Goal: Check status: Check status

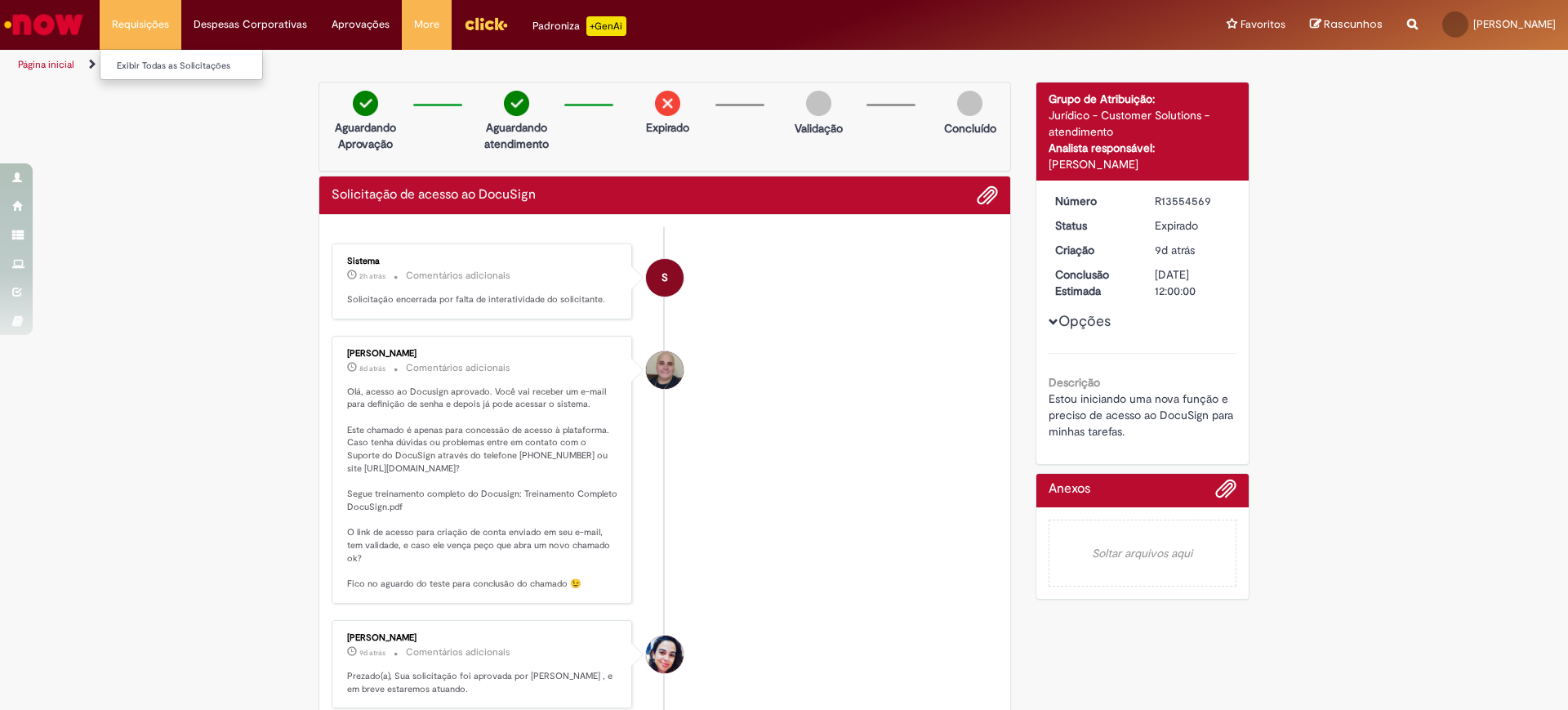
click at [144, 42] on li "Requisições Exibir Todas as Solicitações" at bounding box center [140, 24] width 81 height 49
click at [176, 71] on li "Formulário de Atendimento" at bounding box center [170, 65] width 132 height 31
click at [154, 31] on li "Requisições Exibir Todas as Solicitações" at bounding box center [140, 24] width 81 height 49
click at [159, 64] on link "Exibir Todas as Solicitações" at bounding box center [191, 66] width 180 height 18
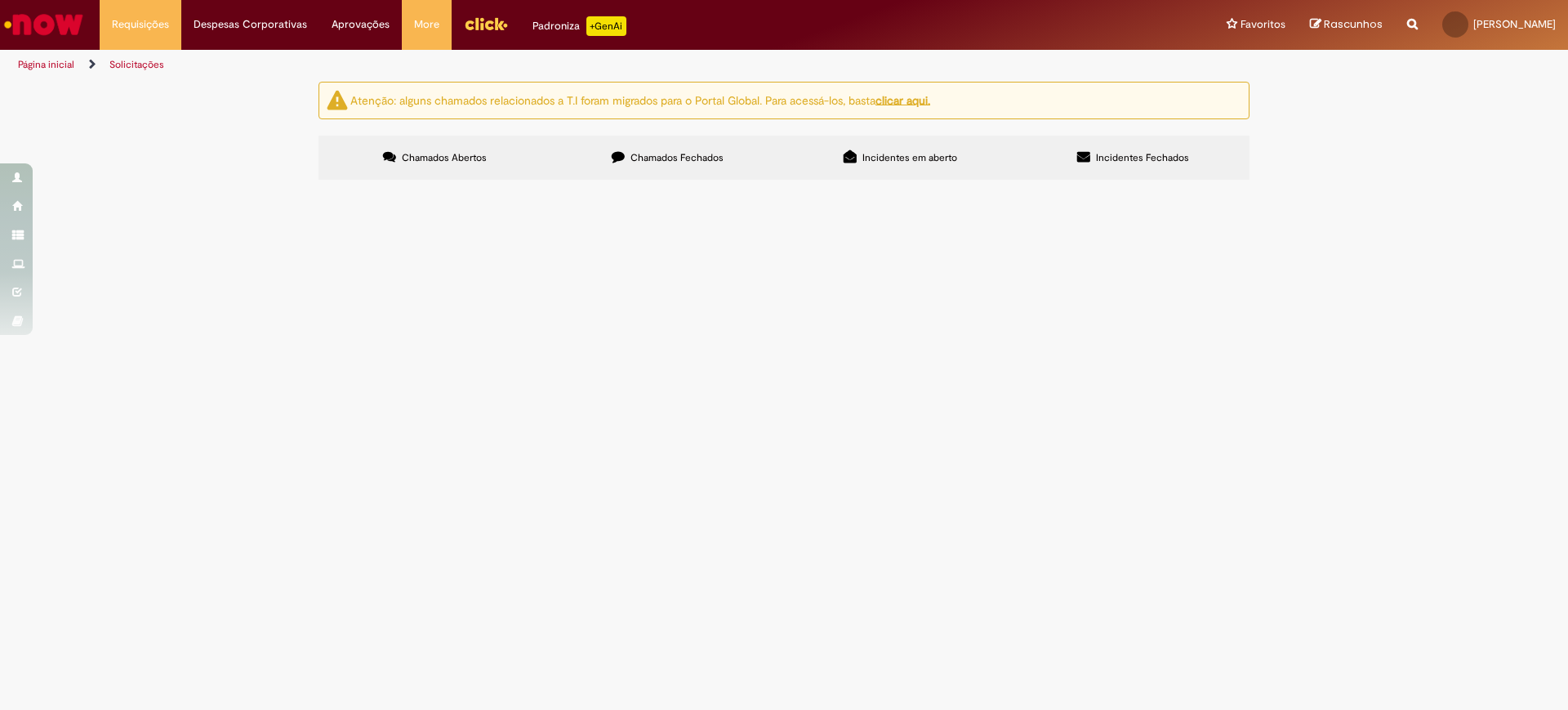
click at [696, 161] on span "Chamados Fechados" at bounding box center [677, 157] width 93 height 13
click at [0, 0] on span "Adesão ou Cancelamento Fretado Bsc" at bounding box center [0, 0] width 0 height 0
click at [0, 0] on span "Nova admitida do CSC, preciso de autorização para utilizar o fretado :)" at bounding box center [0, 0] width 0 height 0
click at [0, 0] on span "R13546738" at bounding box center [0, 0] width 0 height 0
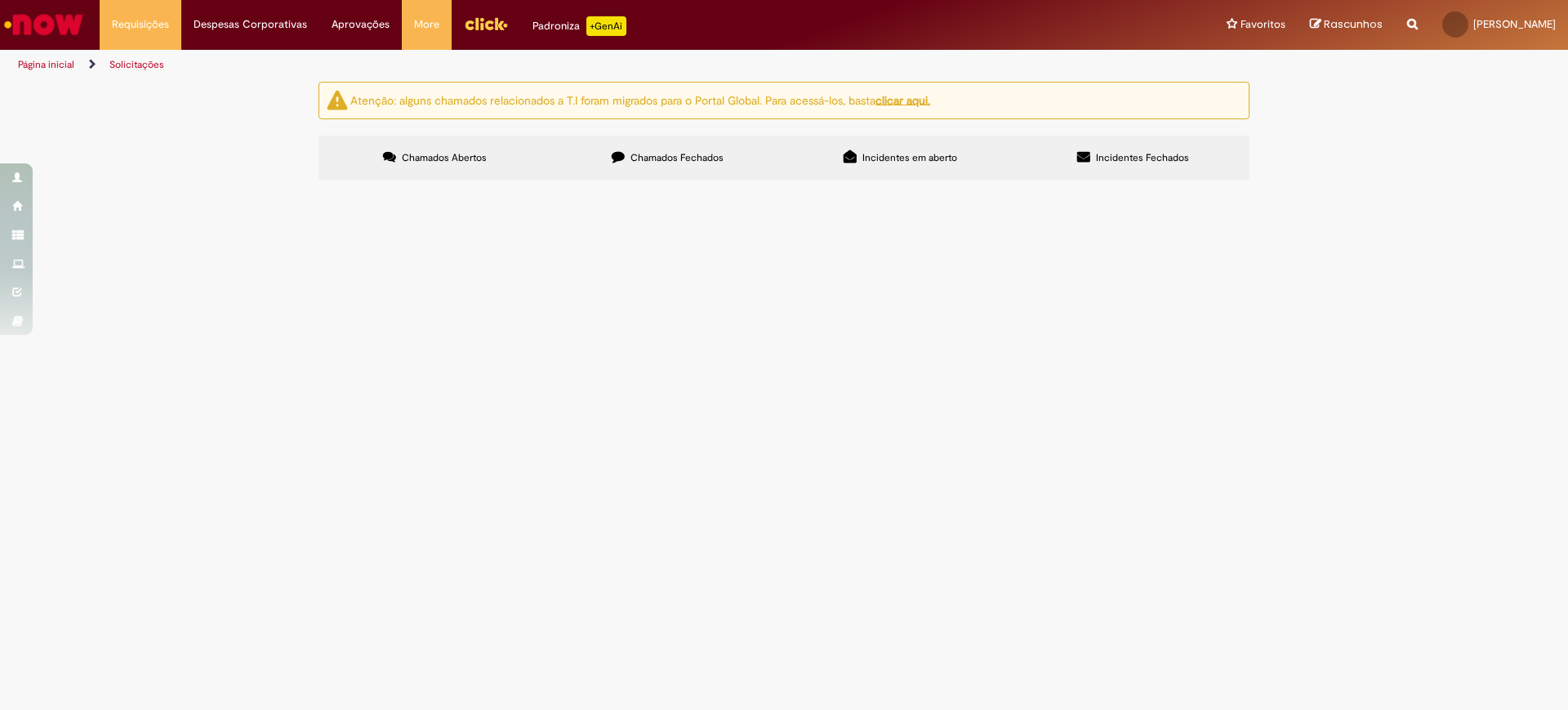
click at [0, 0] on span "Adesão ou Cancelamento Fretado Bsc" at bounding box center [0, 0] width 0 height 0
click at [0, 0] on span "Nova admitida do CSC, preciso de autorização para utilizar o fretado :)" at bounding box center [0, 0] width 0 height 0
drag, startPoint x: 744, startPoint y: 347, endPoint x: 756, endPoint y: 350, distance: 12.4
click at [0, 0] on span "Nova admitida do CSC, preciso de autorização para utilizar o fretado :)" at bounding box center [0, 0] width 0 height 0
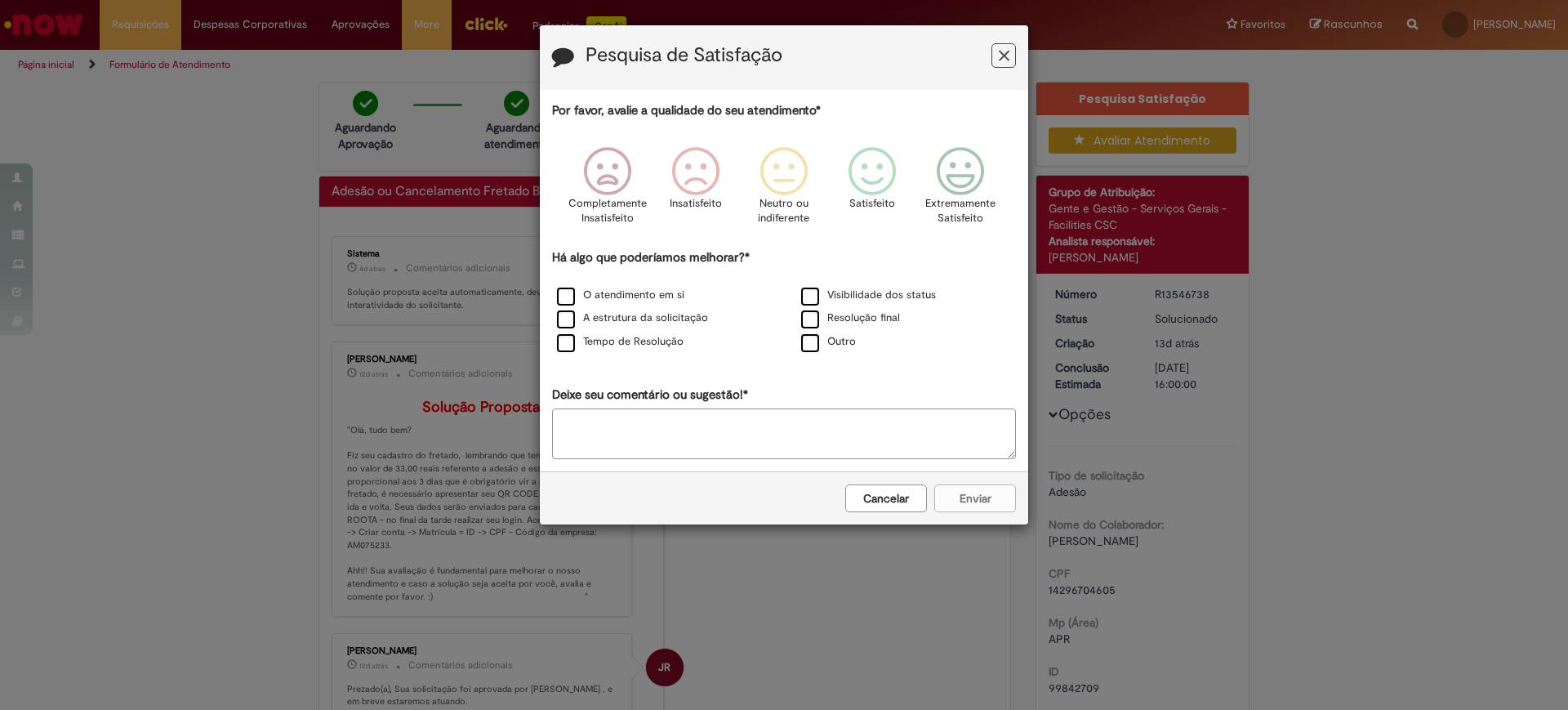
click at [1005, 51] on icon "Feedback" at bounding box center [1004, 56] width 10 height 17
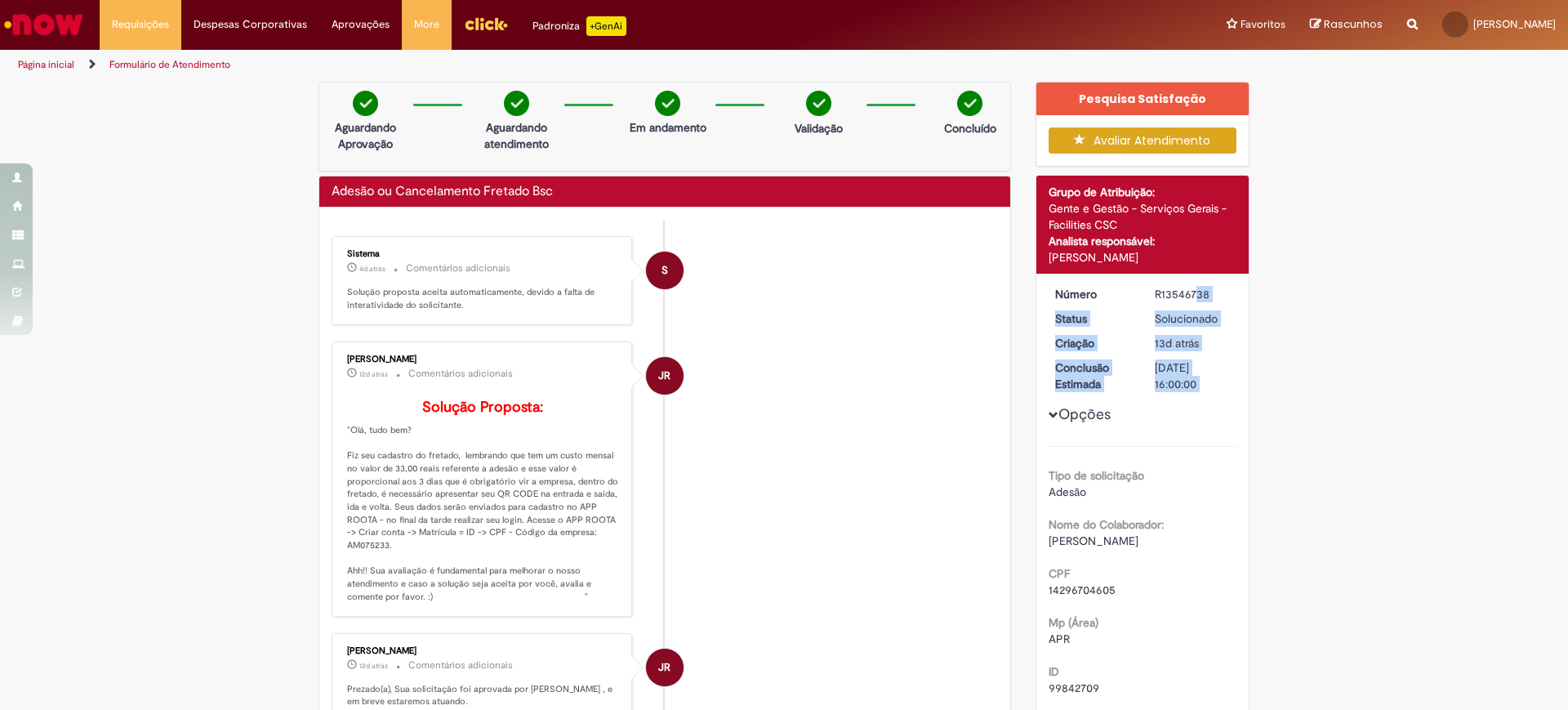
drag, startPoint x: 1152, startPoint y: 296, endPoint x: 1198, endPoint y: 281, distance: 48.4
click at [1207, 295] on div "R13546738" at bounding box center [1193, 294] width 76 height 17
drag, startPoint x: 1209, startPoint y: 297, endPoint x: 1181, endPoint y: 297, distance: 28.0
click at [1209, 297] on div "R13546738" at bounding box center [1193, 294] width 76 height 17
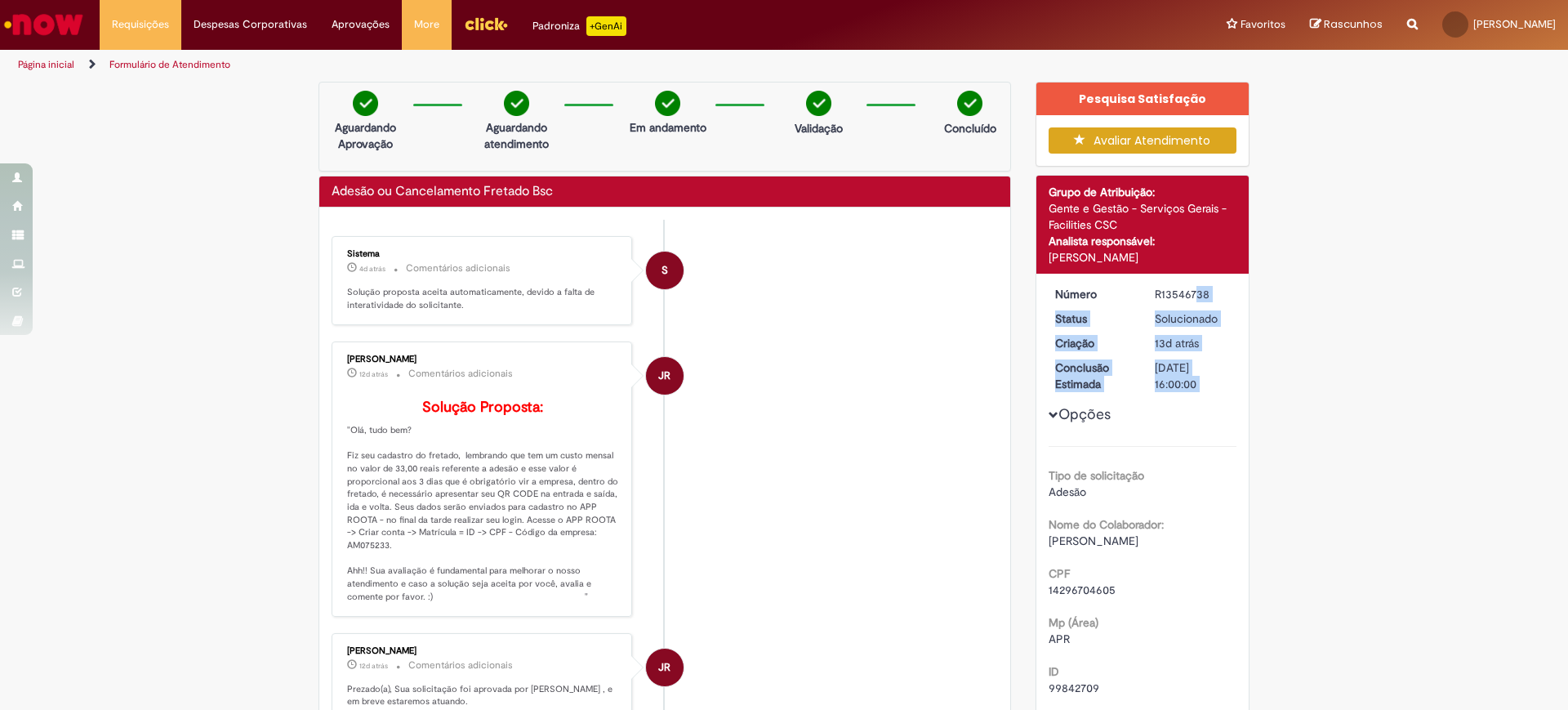
click at [1167, 296] on div "R13546738" at bounding box center [1193, 294] width 76 height 17
click at [1155, 296] on div "R13546738" at bounding box center [1193, 294] width 76 height 17
drag, startPoint x: 1147, startPoint y: 296, endPoint x: 1202, endPoint y: 291, distance: 55.2
click at [1202, 291] on div "R13546738" at bounding box center [1193, 294] width 76 height 17
copy div "R13546738"
